Goal: Task Accomplishment & Management: Manage account settings

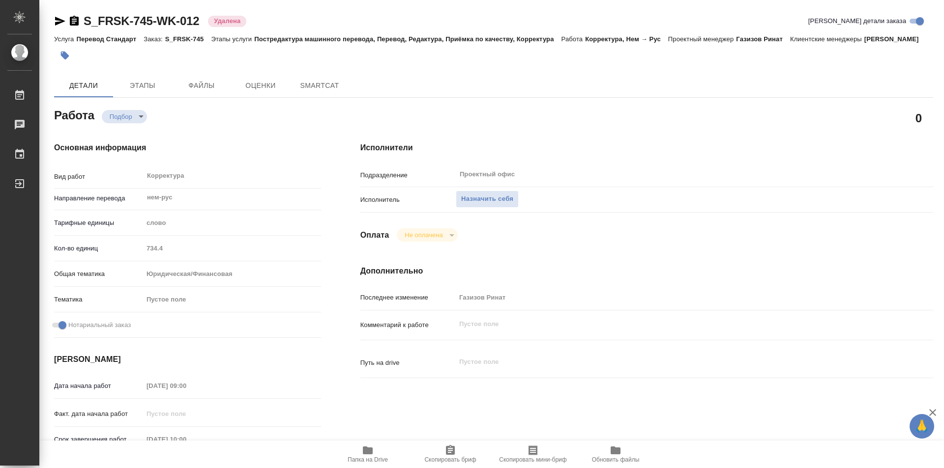
type textarea "x"
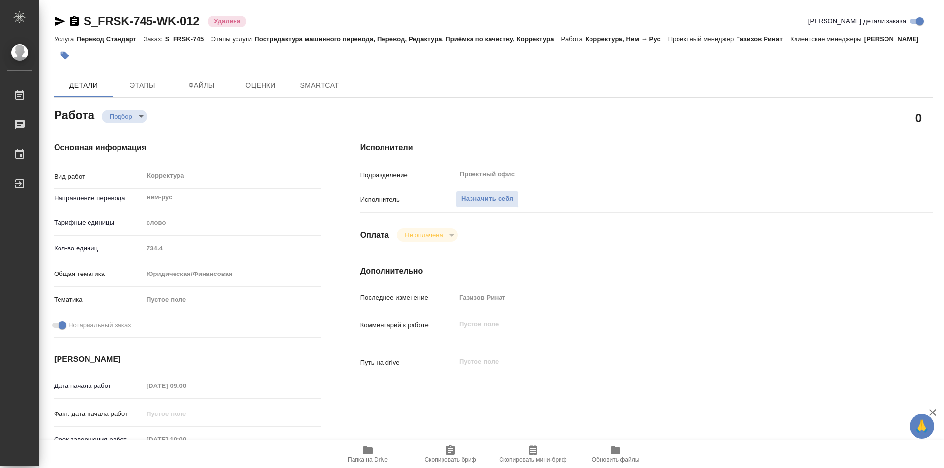
type textarea "x"
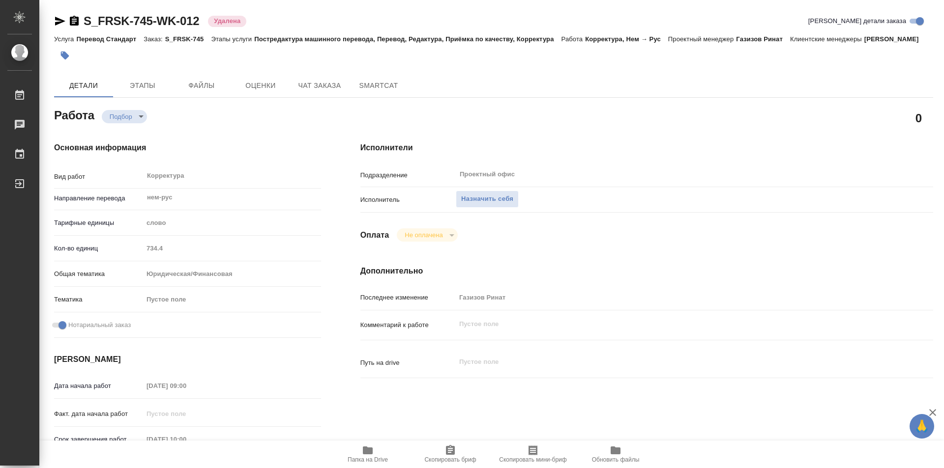
type textarea "x"
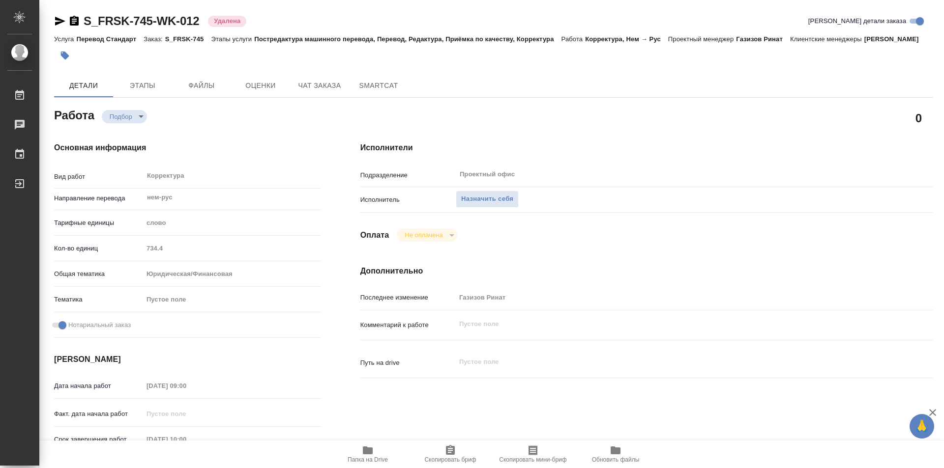
type textarea "x"
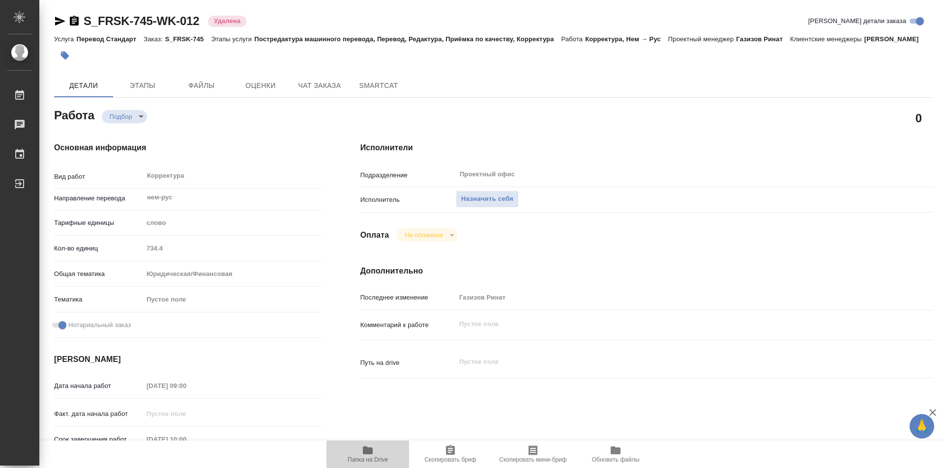
click at [366, 449] on icon "button" at bounding box center [368, 451] width 10 height 8
click at [148, 92] on span "Этапы" at bounding box center [142, 86] width 47 height 12
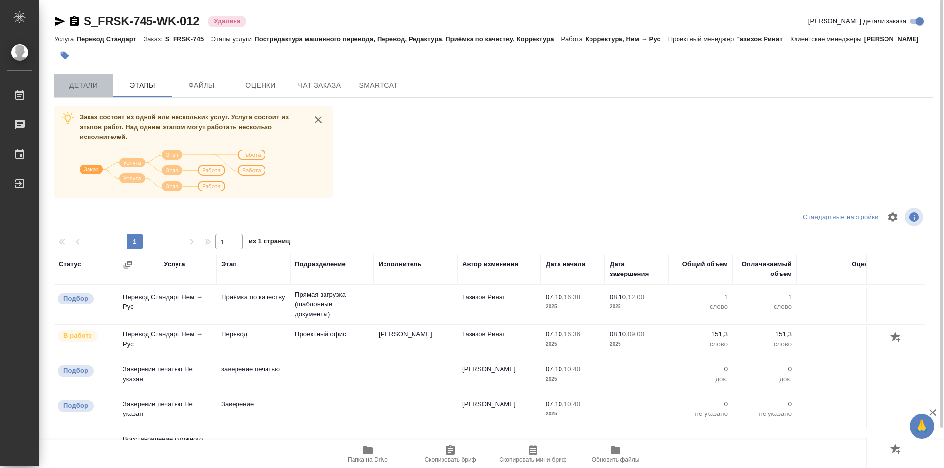
click at [88, 92] on span "Детали" at bounding box center [83, 86] width 47 height 12
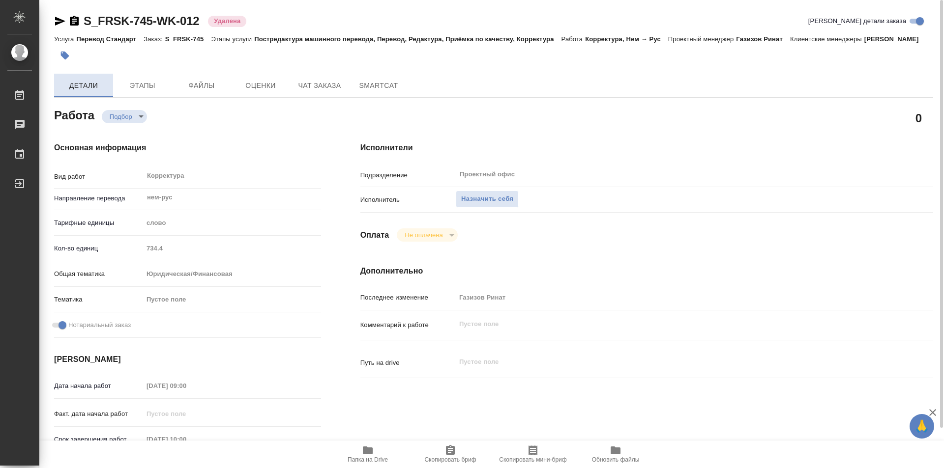
type textarea "x"
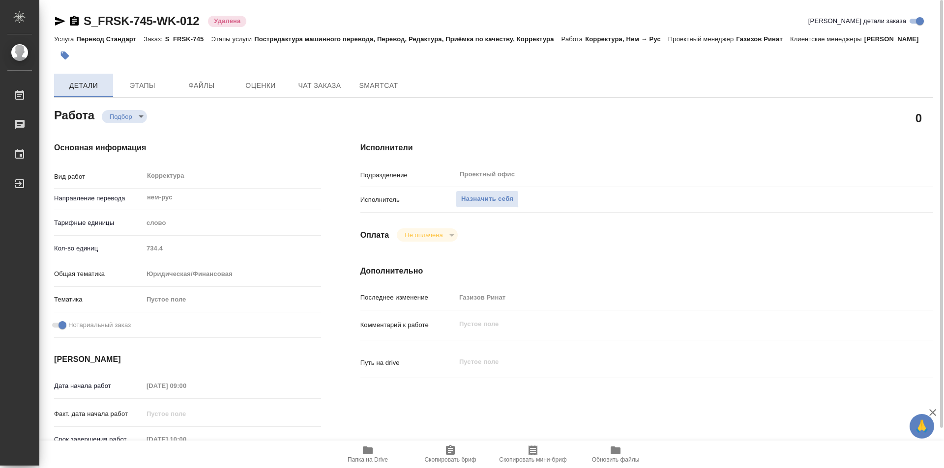
type textarea "x"
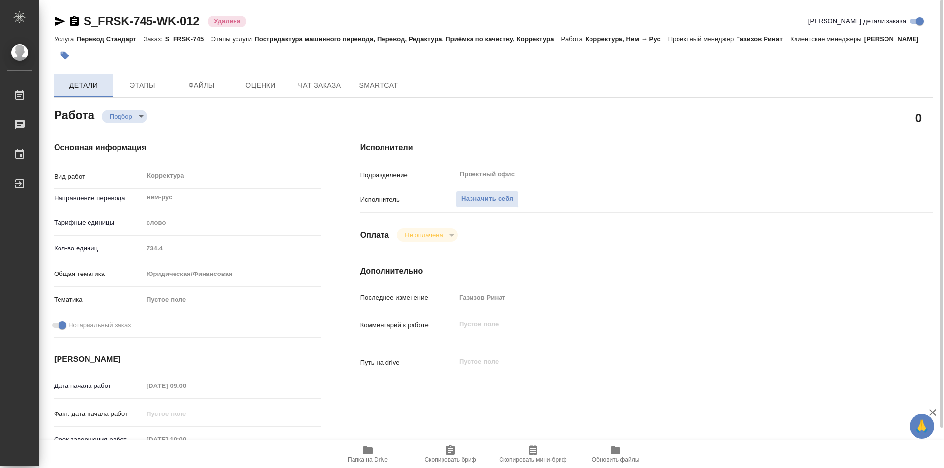
type textarea "x"
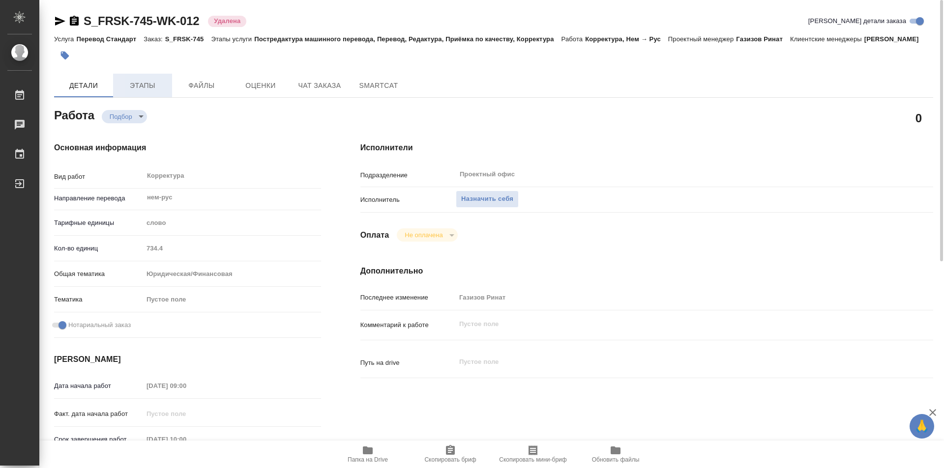
click at [151, 92] on span "Этапы" at bounding box center [142, 86] width 47 height 12
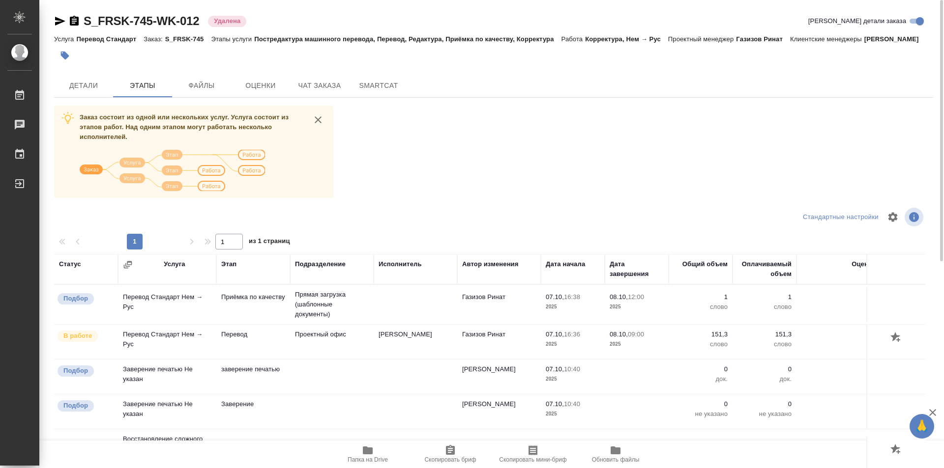
click at [169, 347] on td "Перевод Стандарт Нем → Рус" at bounding box center [167, 342] width 98 height 34
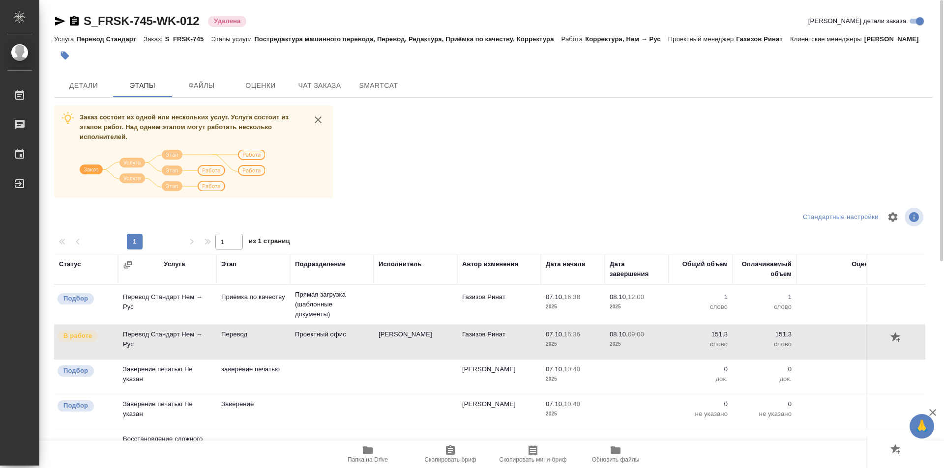
click at [422, 347] on td "Чикиндина-Котович Екатерина Александровна" at bounding box center [416, 342] width 84 height 34
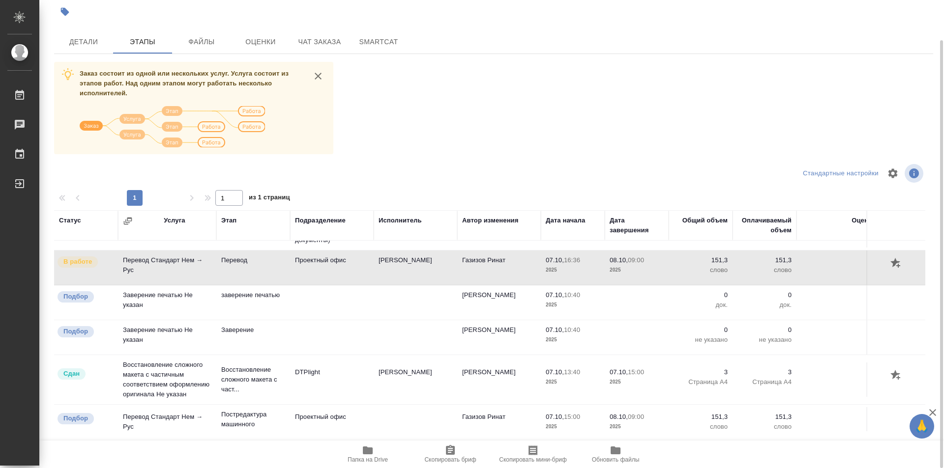
scroll to position [56, 0]
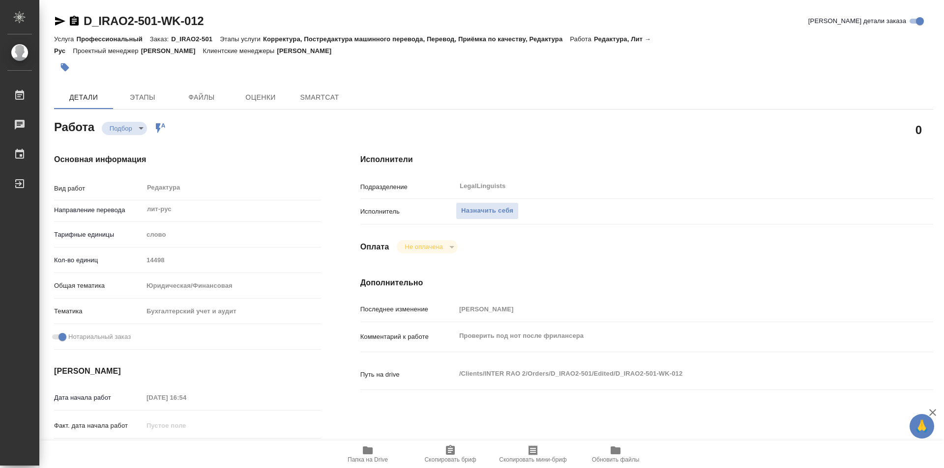
type textarea "x"
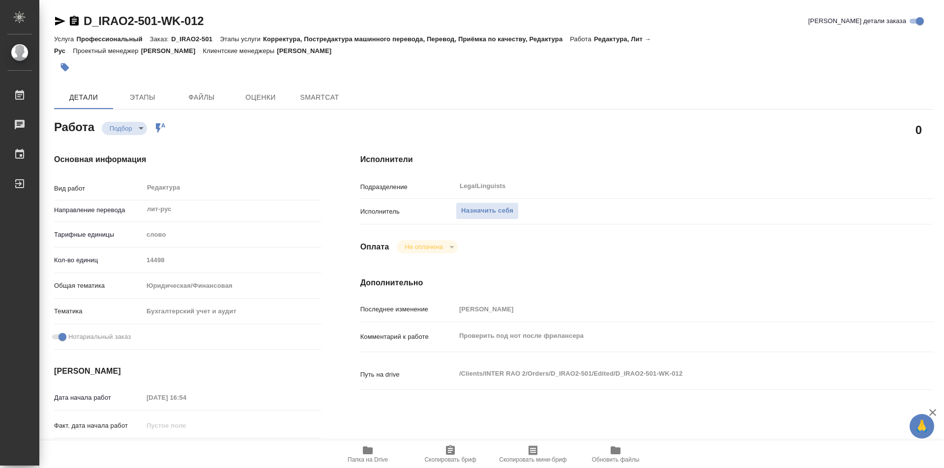
type textarea "x"
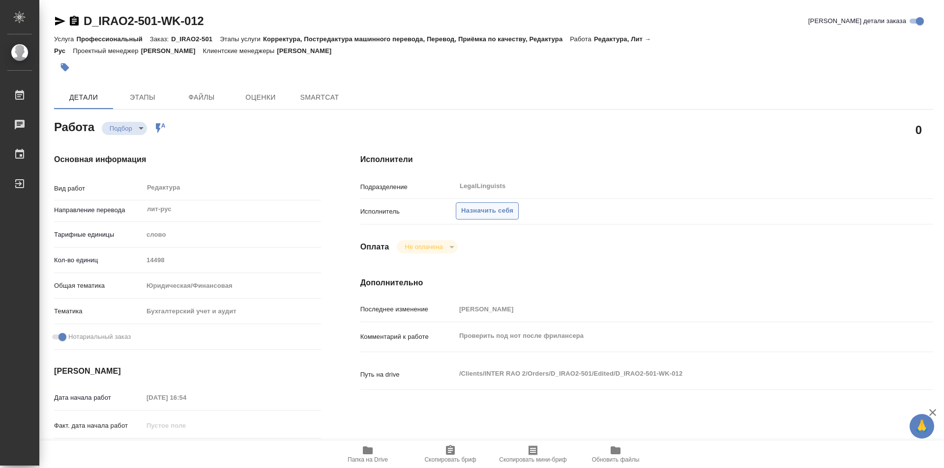
type textarea "x"
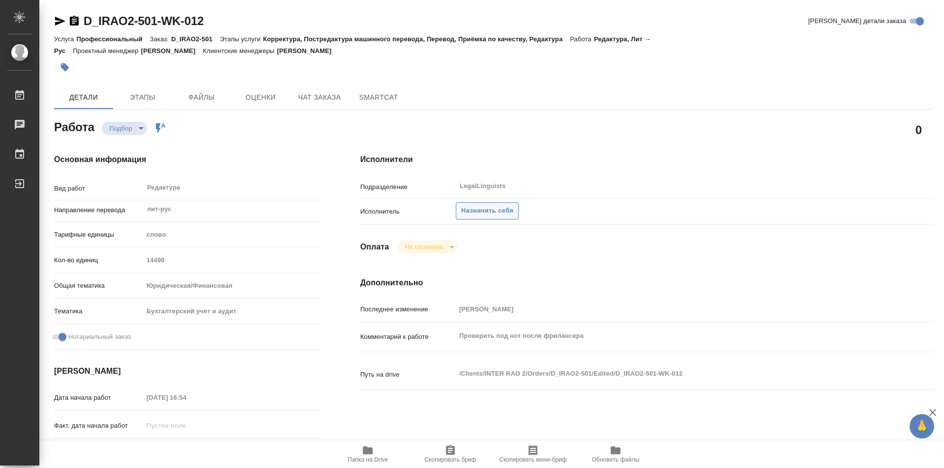
click at [495, 205] on span "Назначить себя" at bounding box center [487, 210] width 52 height 11
type textarea "x"
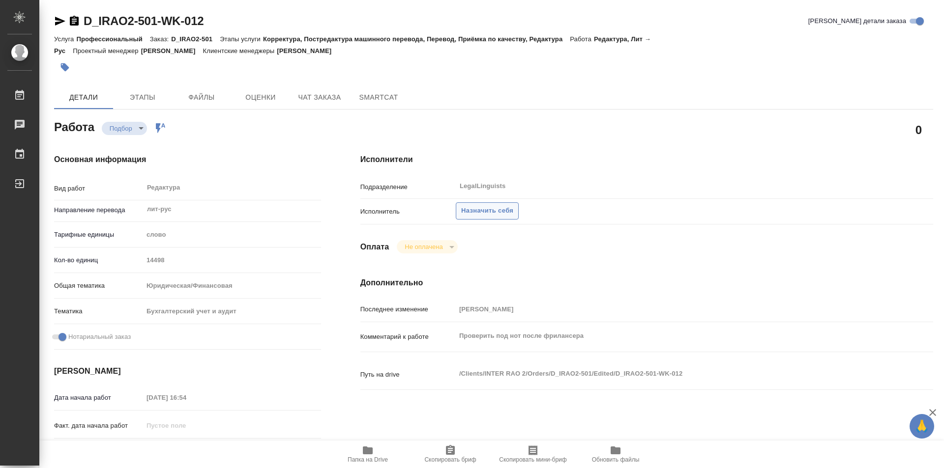
type textarea "x"
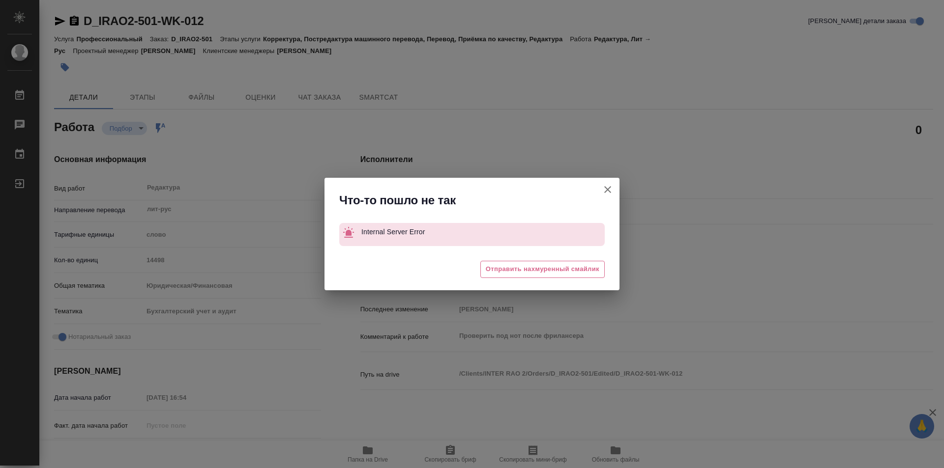
type textarea "x"
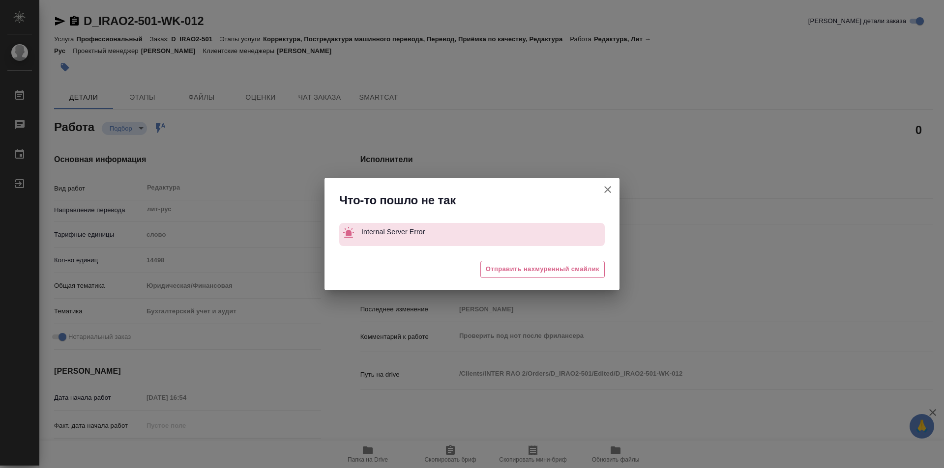
type textarea "x"
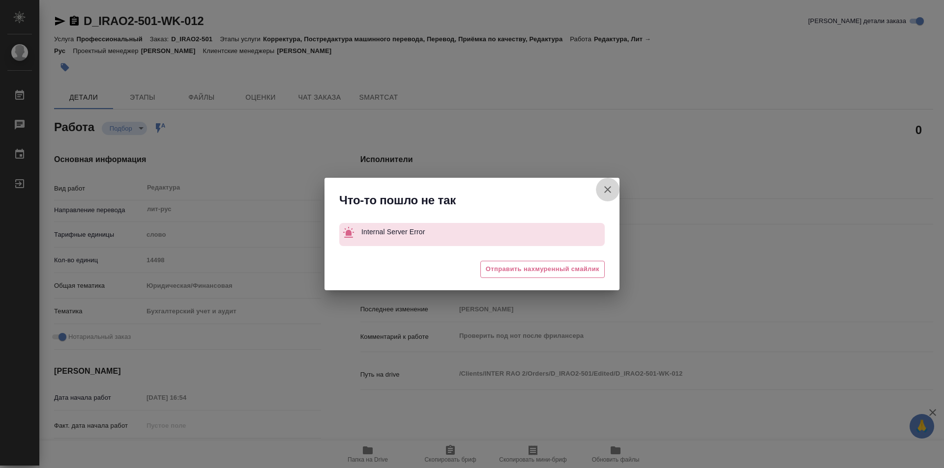
click at [610, 192] on icon "button" at bounding box center [607, 189] width 7 height 7
type textarea "x"
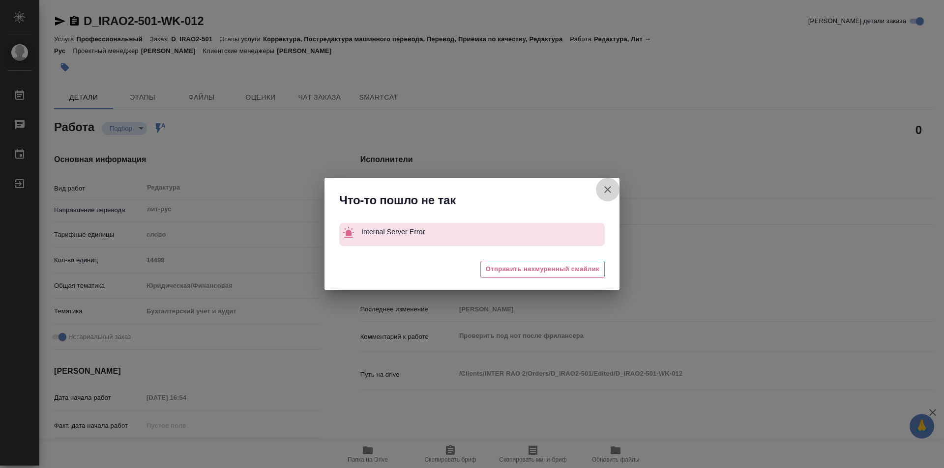
type textarea "x"
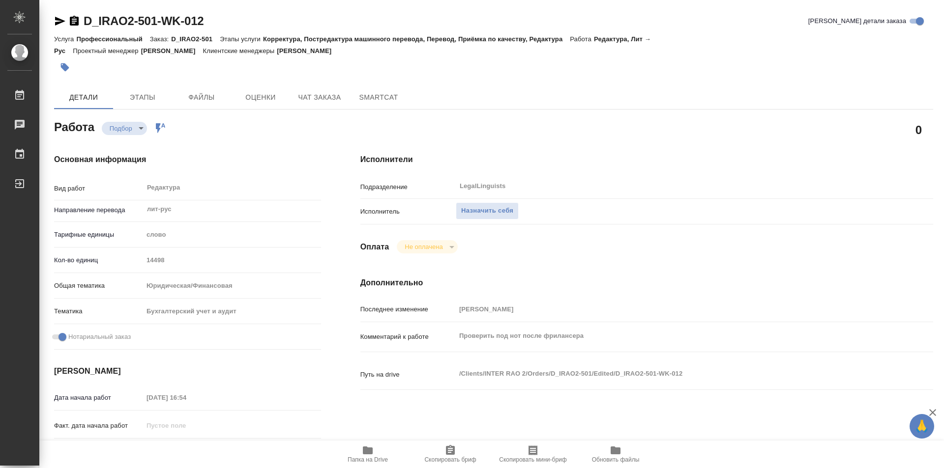
click at [75, 20] on icon "button" at bounding box center [74, 21] width 9 height 10
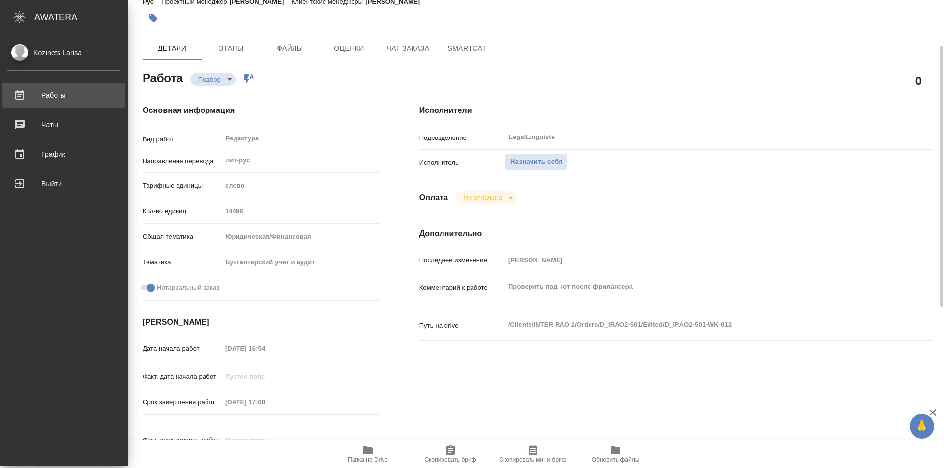
type textarea "x"
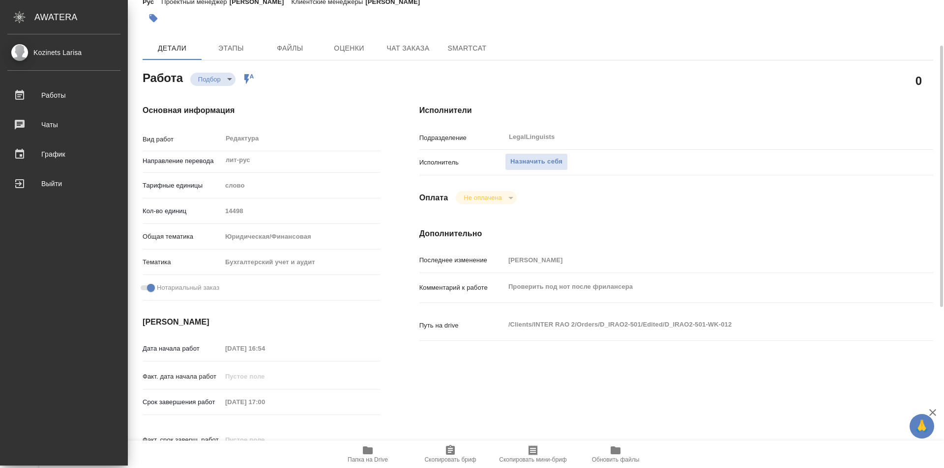
scroll to position [61, 0]
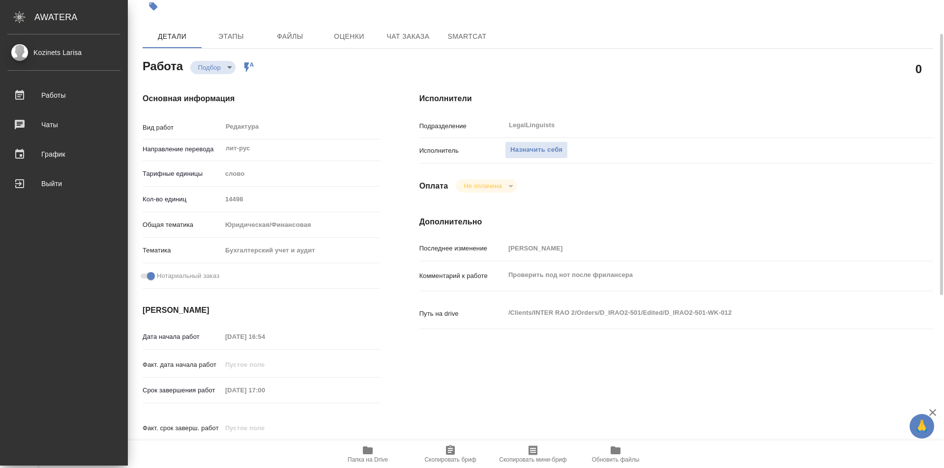
type textarea "x"
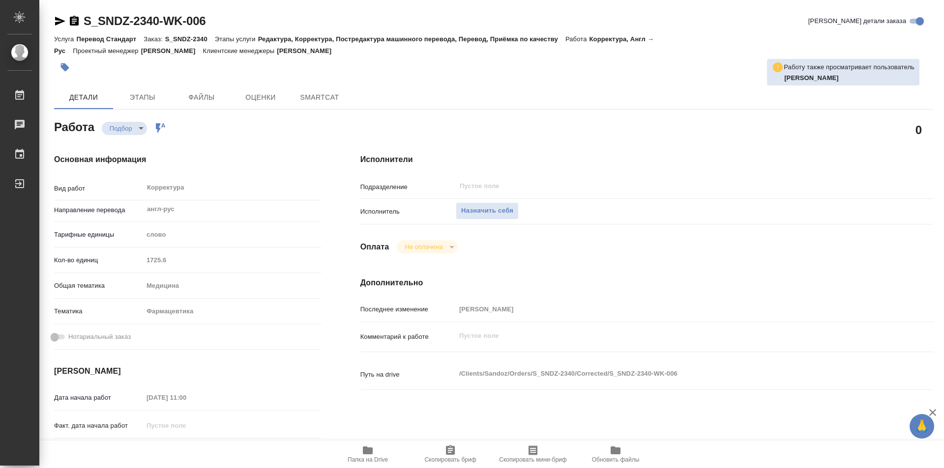
type textarea "x"
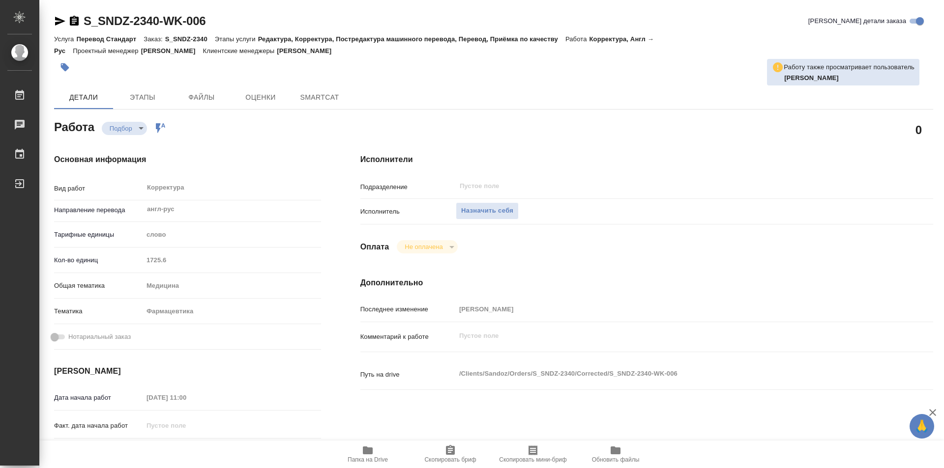
type textarea "x"
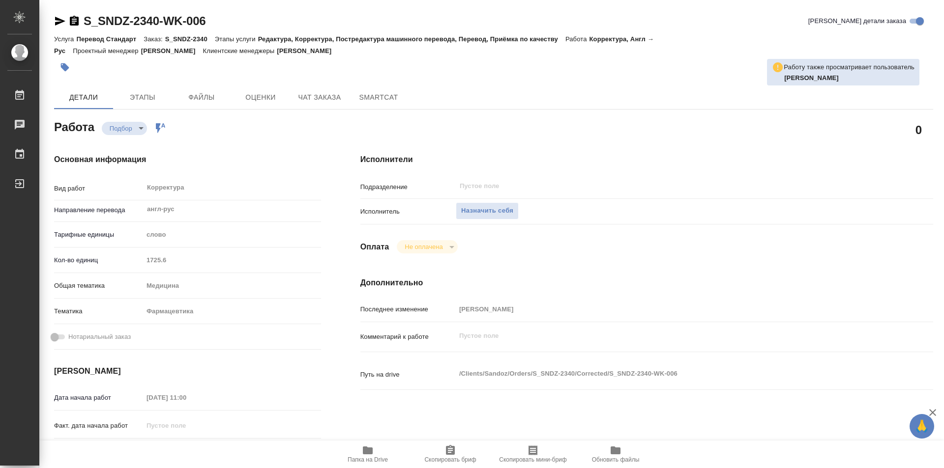
type textarea "x"
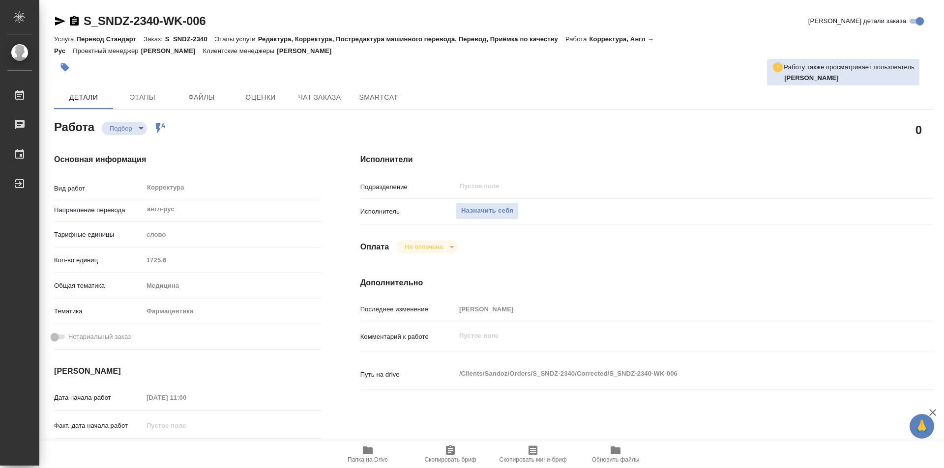
type textarea "x"
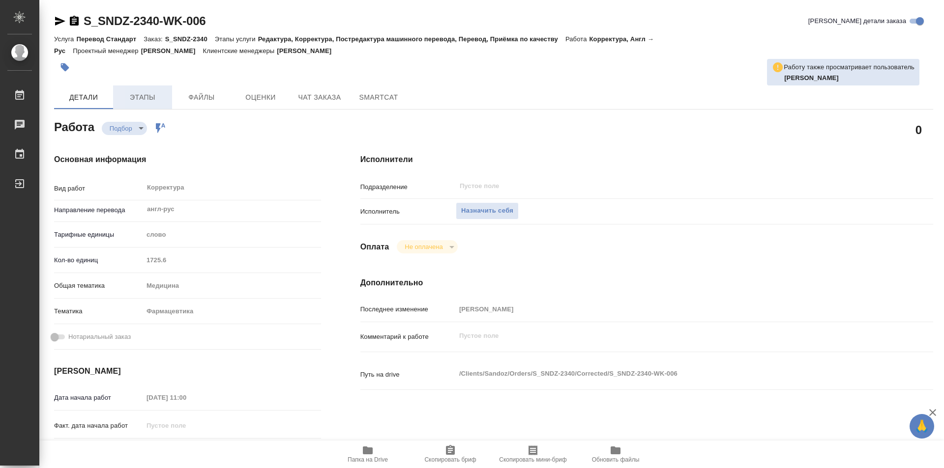
click at [148, 87] on button "Этапы" at bounding box center [142, 98] width 59 height 24
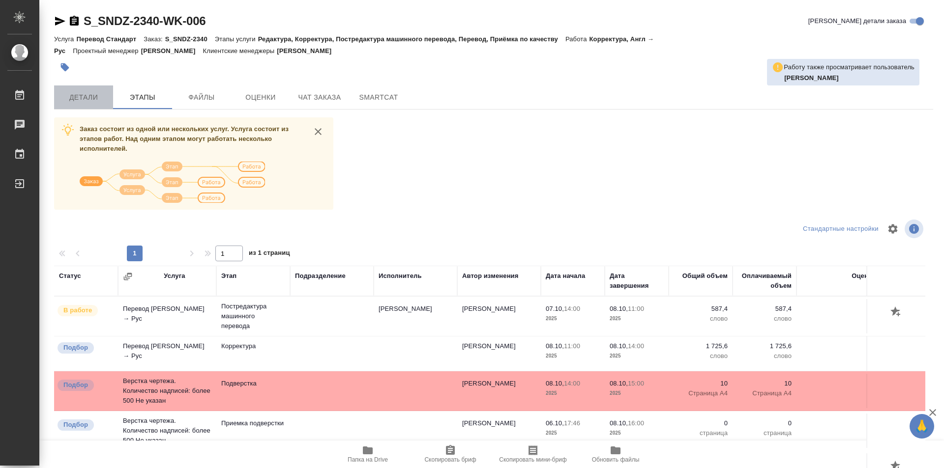
click at [76, 97] on span "Детали" at bounding box center [83, 97] width 47 height 12
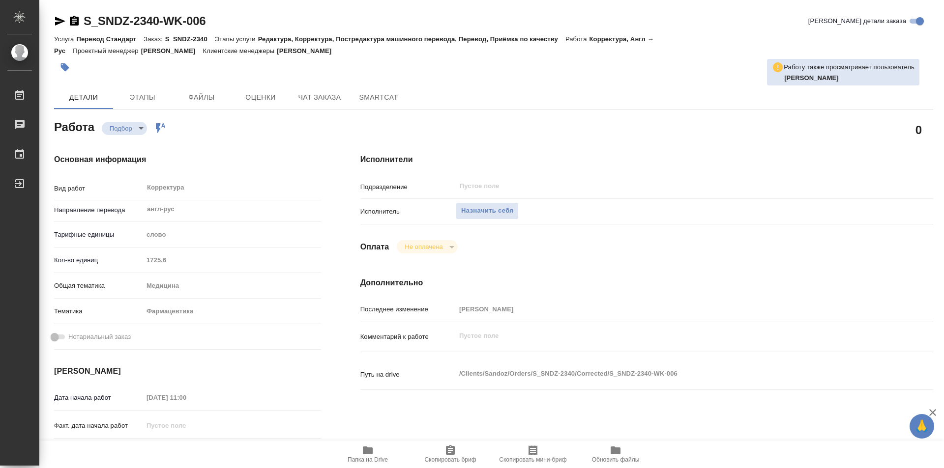
type textarea "x"
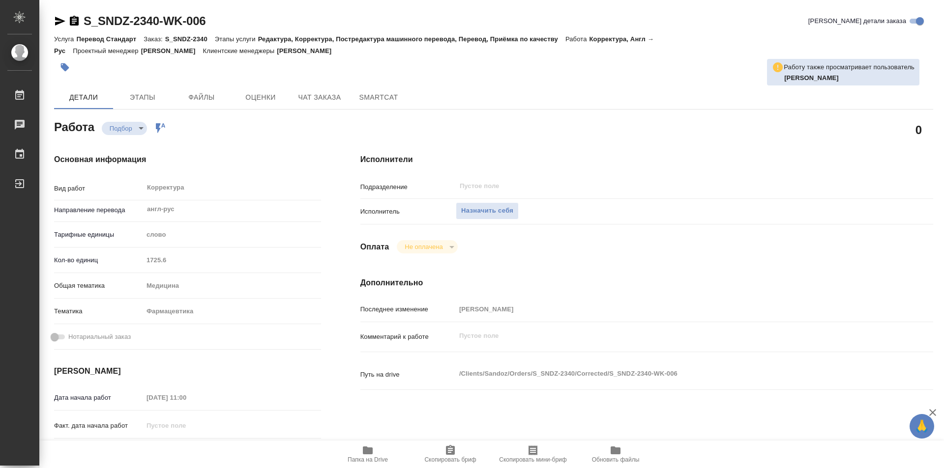
type textarea "x"
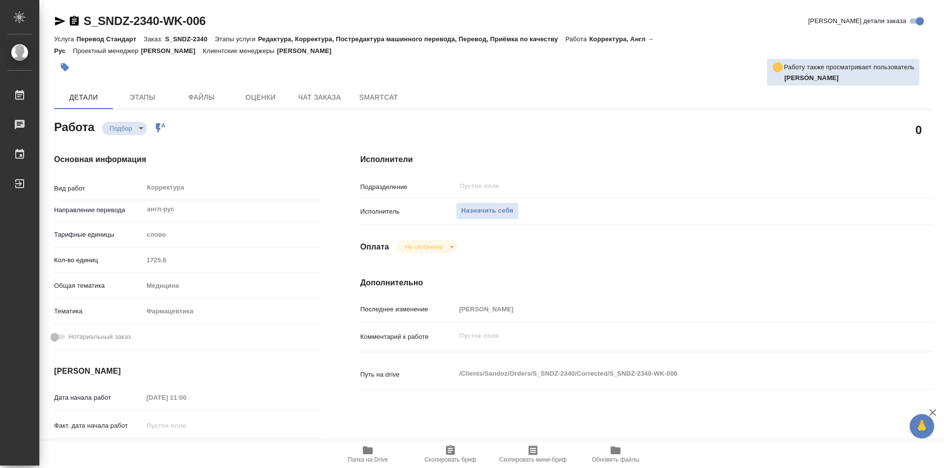
type textarea "x"
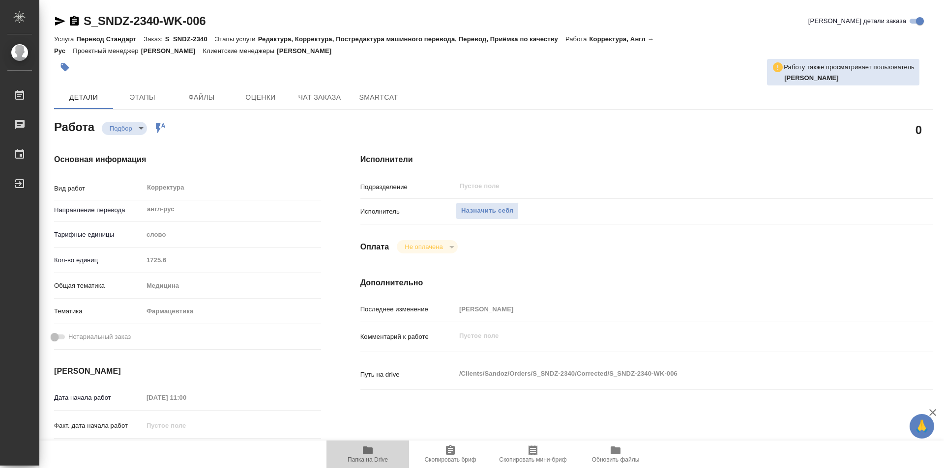
click at [372, 451] on icon "button" at bounding box center [368, 451] width 10 height 8
type textarea "x"
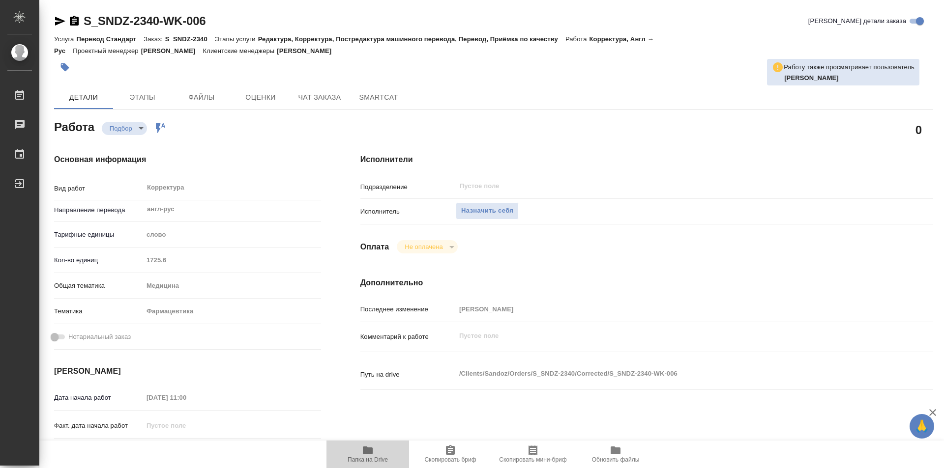
type textarea "x"
click at [369, 453] on icon "button" at bounding box center [368, 451] width 10 height 8
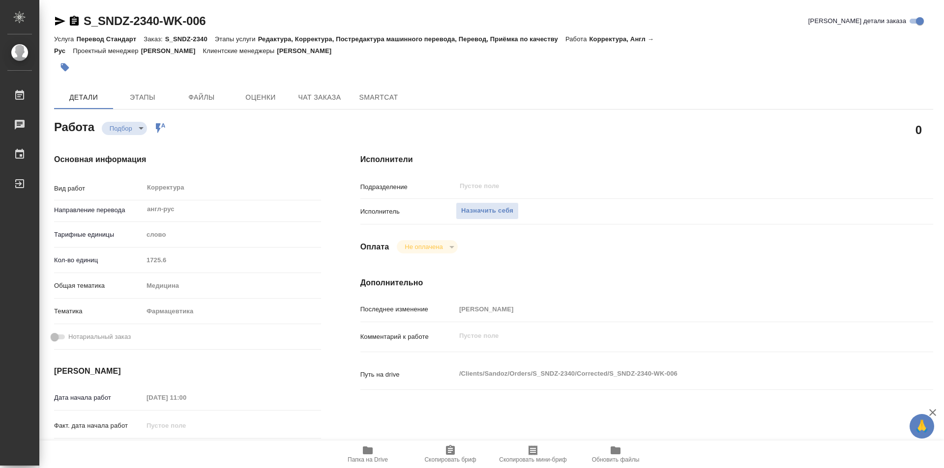
scroll to position [98, 0]
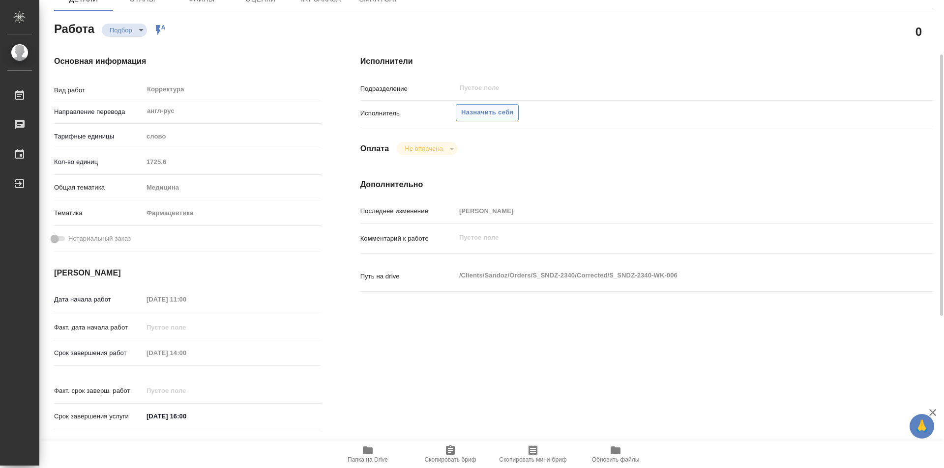
click at [474, 111] on span "Назначить себя" at bounding box center [487, 112] width 52 height 11
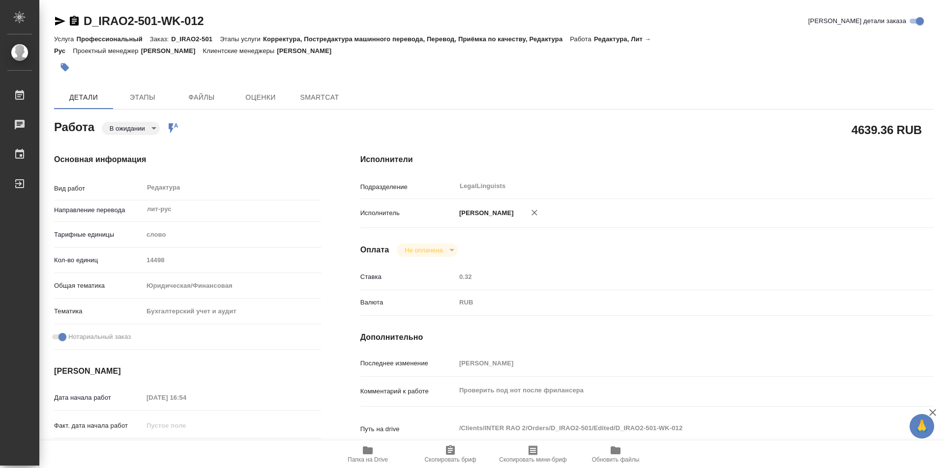
type textarea "x"
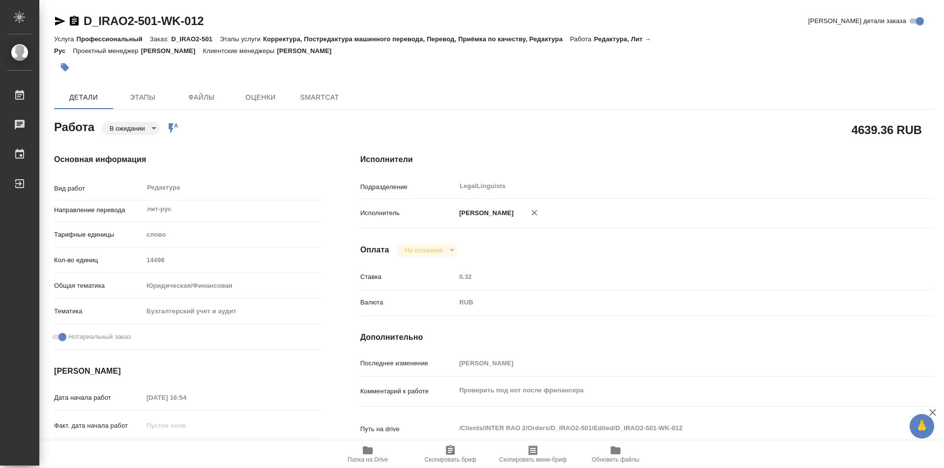
type textarea "x"
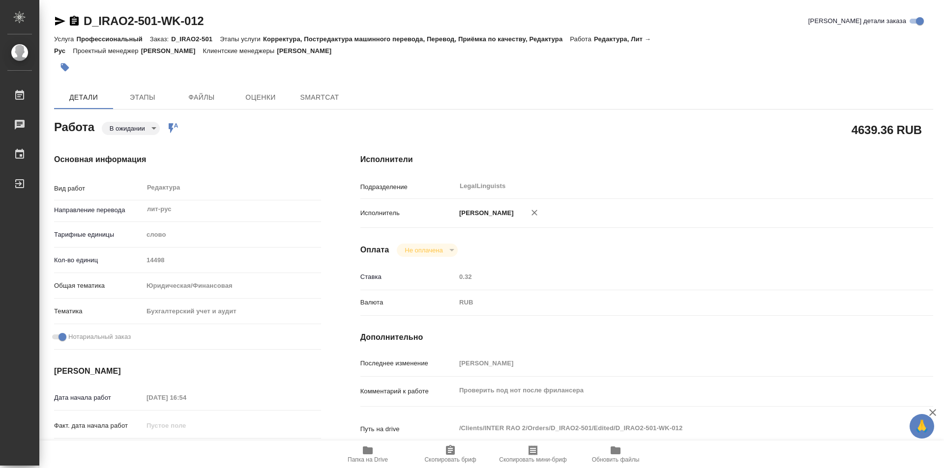
type textarea "x"
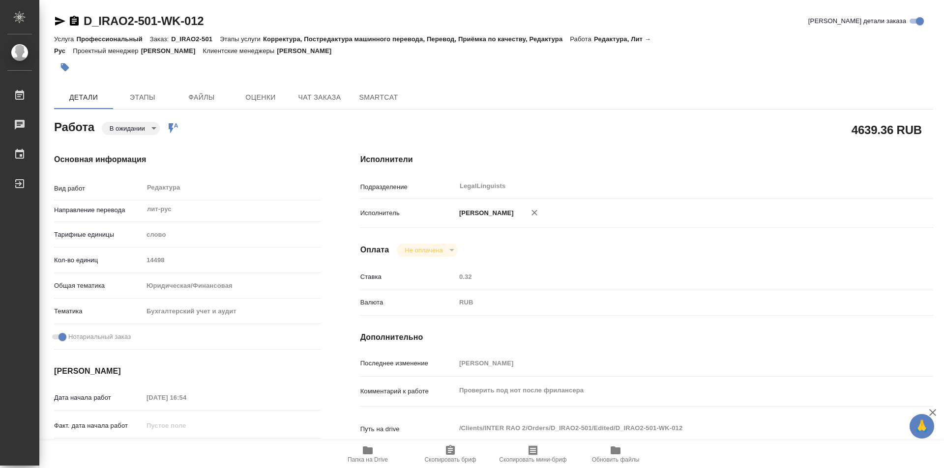
type textarea "x"
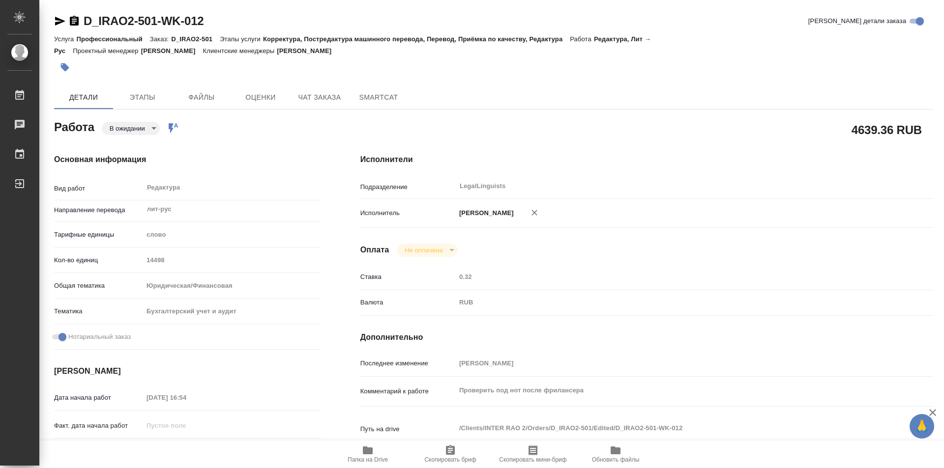
type textarea "x"
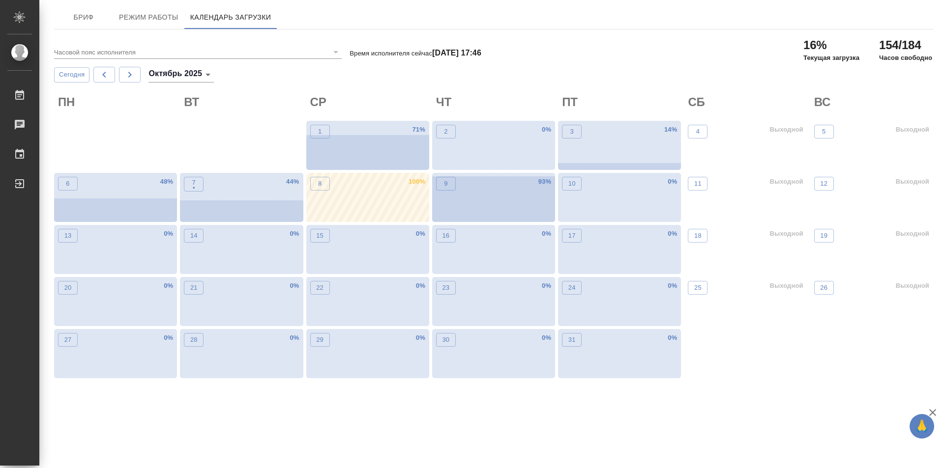
click at [374, 200] on div "8 100 %" at bounding box center [367, 197] width 123 height 49
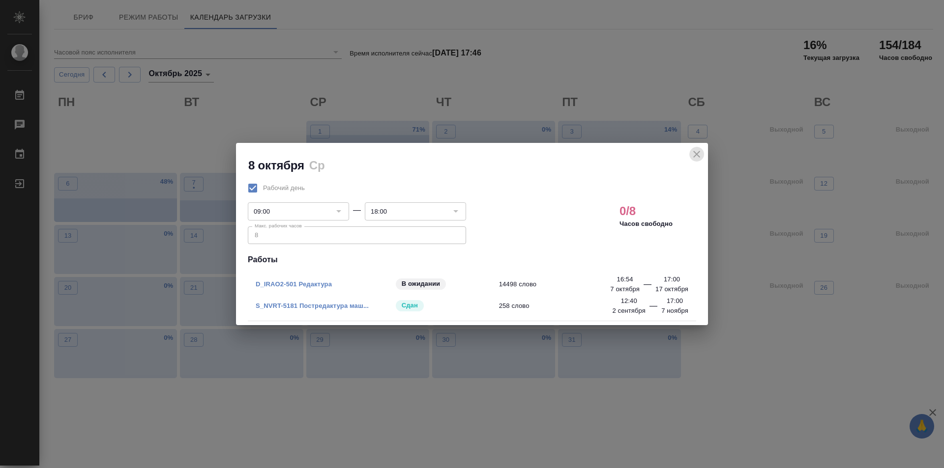
click at [697, 151] on icon "close" at bounding box center [697, 154] width 12 height 12
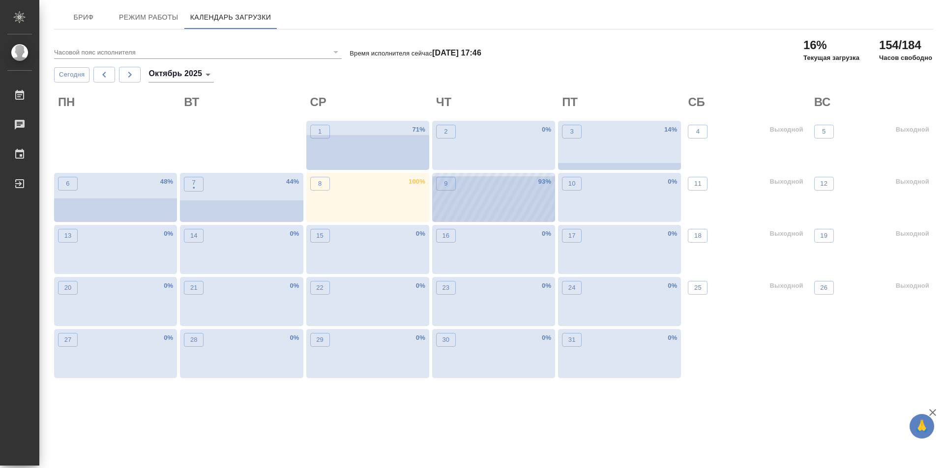
click at [506, 198] on div "9 93 %" at bounding box center [493, 197] width 123 height 49
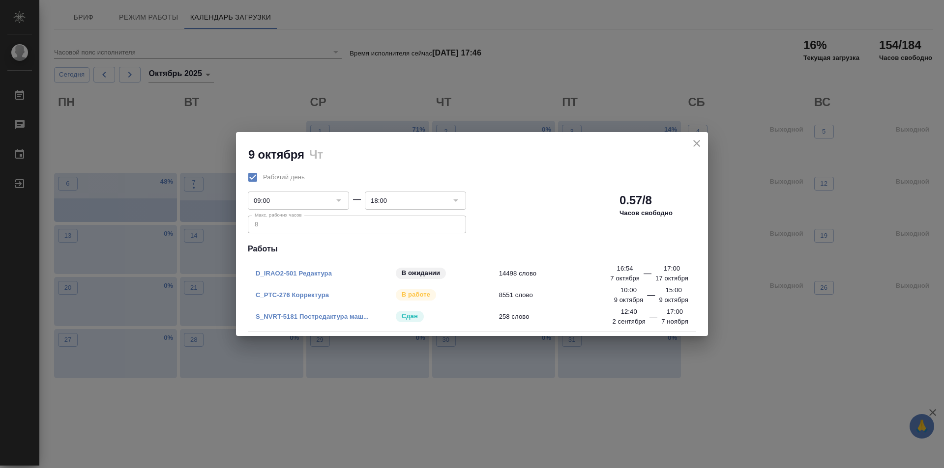
click at [696, 143] on icon "close" at bounding box center [696, 143] width 7 height 7
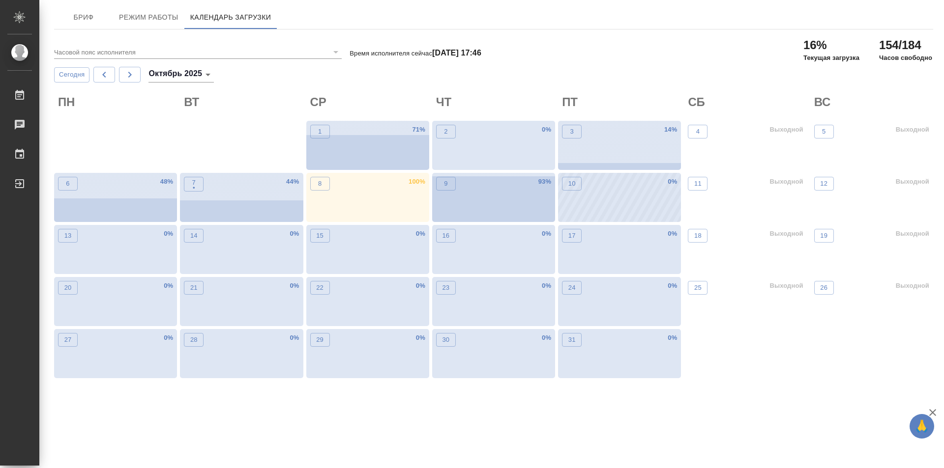
click at [614, 188] on div "10 0 %" at bounding box center [619, 197] width 123 height 49
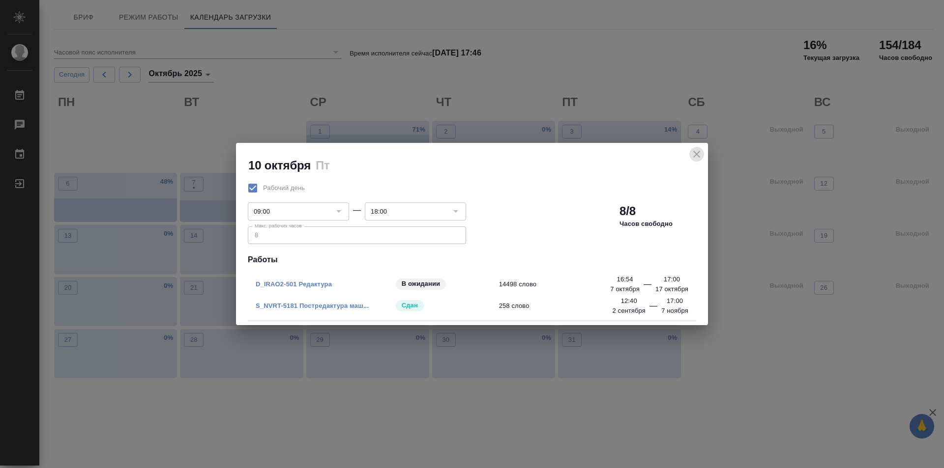
click at [702, 155] on icon "close" at bounding box center [697, 154] width 12 height 12
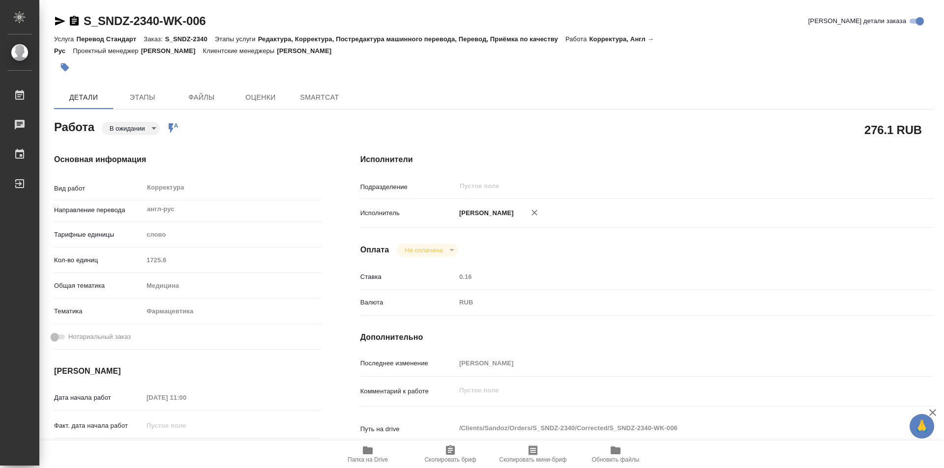
type textarea "x"
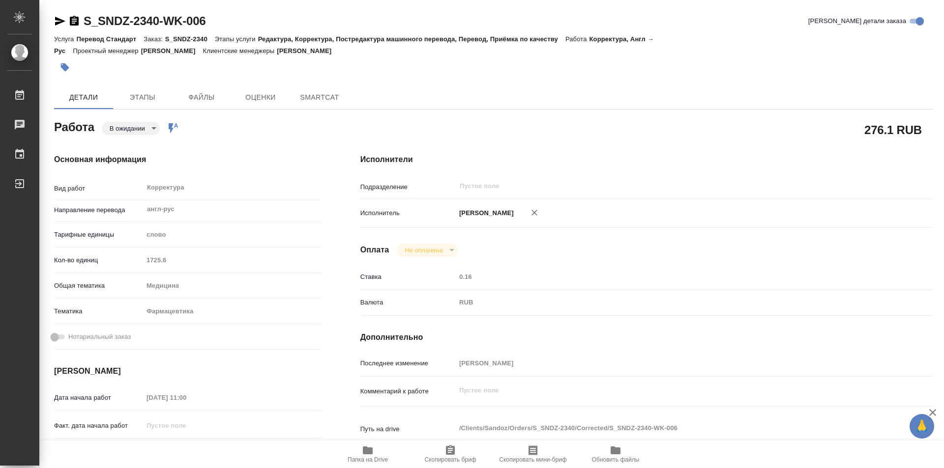
type textarea "x"
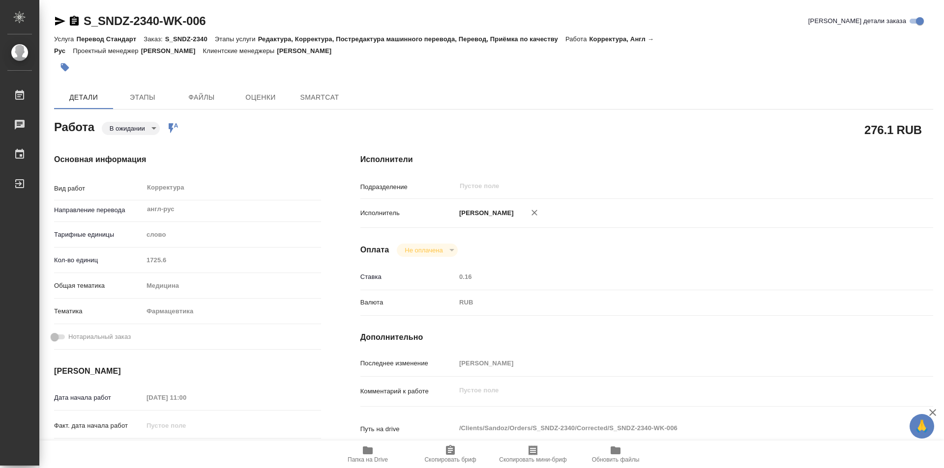
type textarea "x"
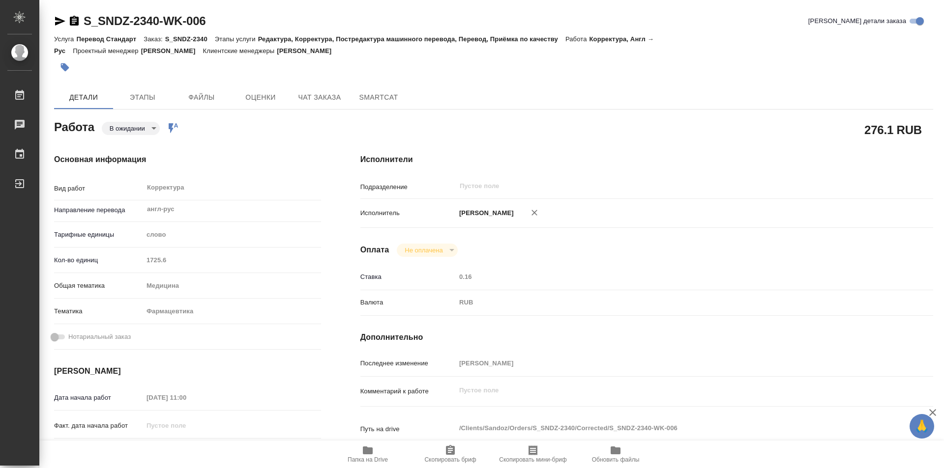
type textarea "x"
